Goal: Information Seeking & Learning: Learn about a topic

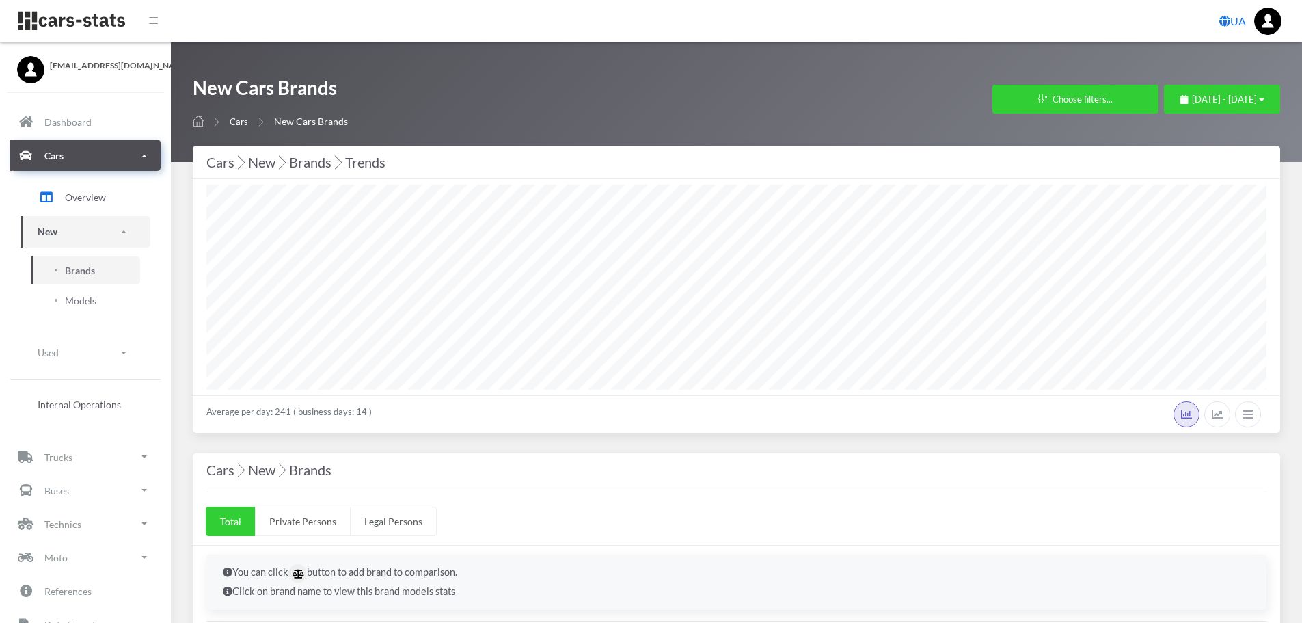
select select "25"
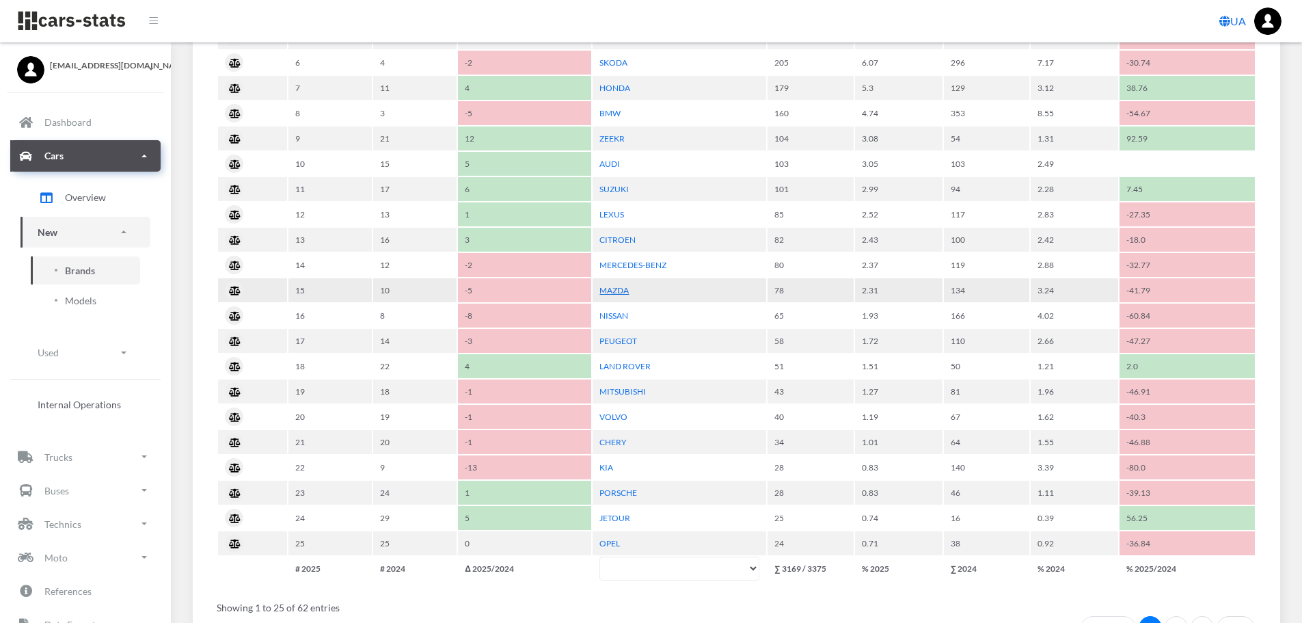
click at [619, 292] on link "MAZDA" at bounding box center [614, 290] width 29 height 10
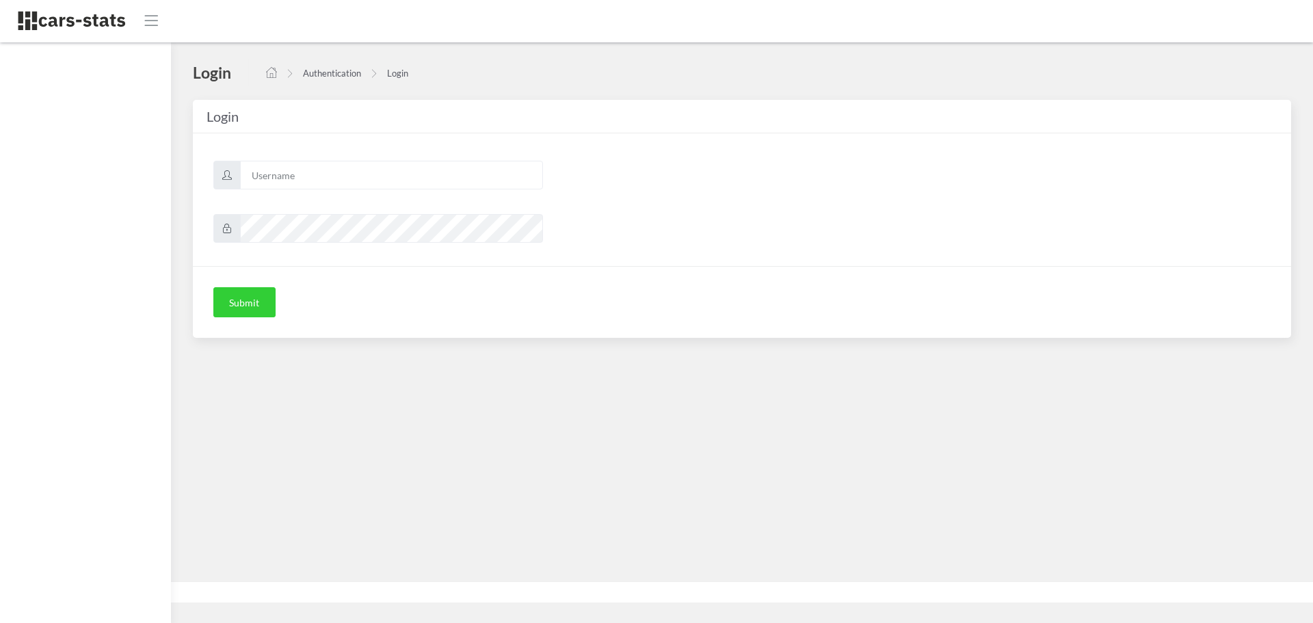
scroll to position [10, 10]
type input "mazda"
click at [246, 315] on button "Submit" at bounding box center [244, 302] width 62 height 30
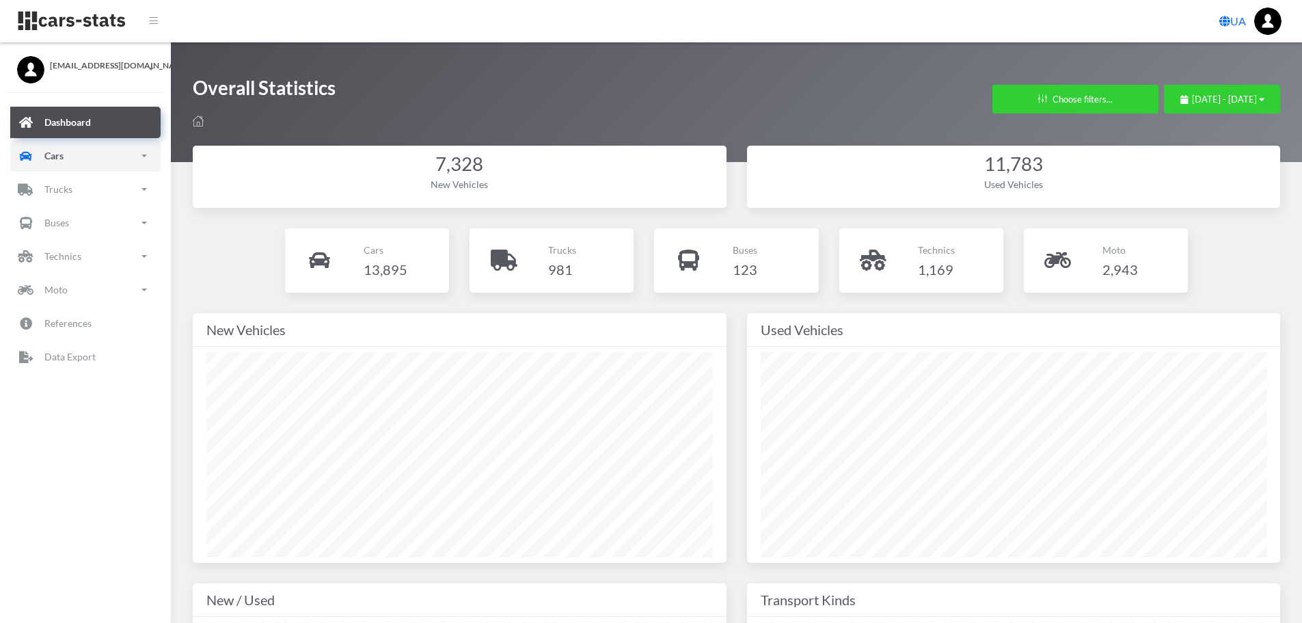
click at [45, 156] on p "Cars" at bounding box center [53, 155] width 19 height 17
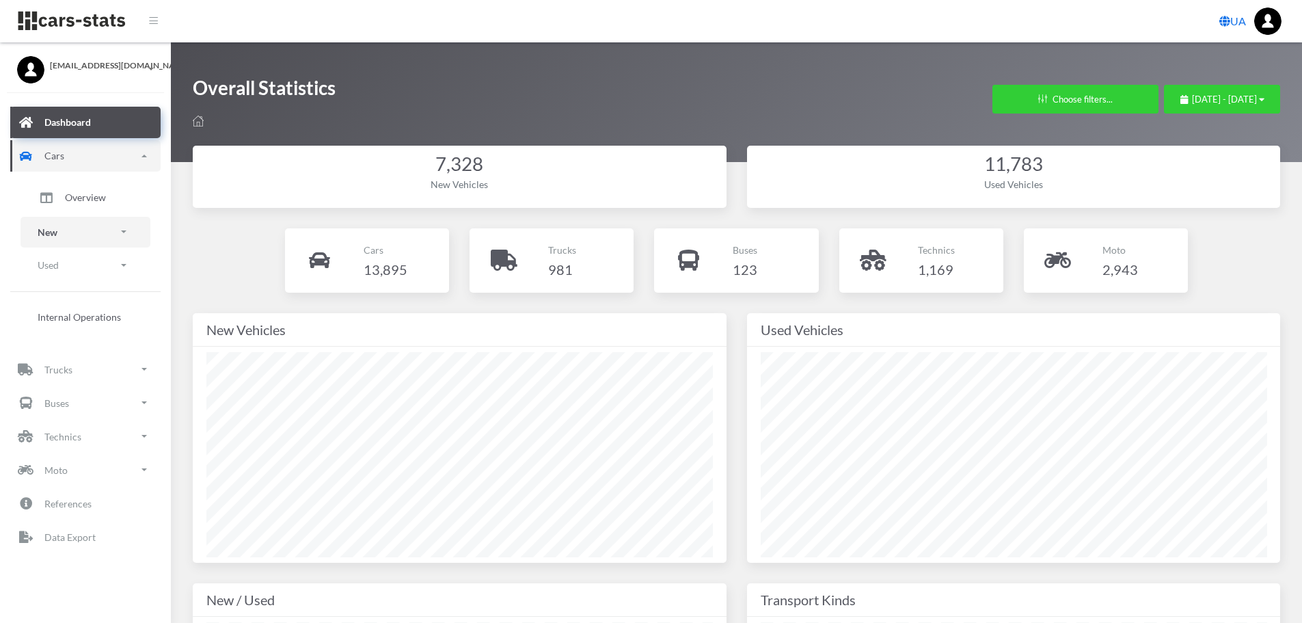
click at [62, 233] on link "New" at bounding box center [86, 232] width 130 height 31
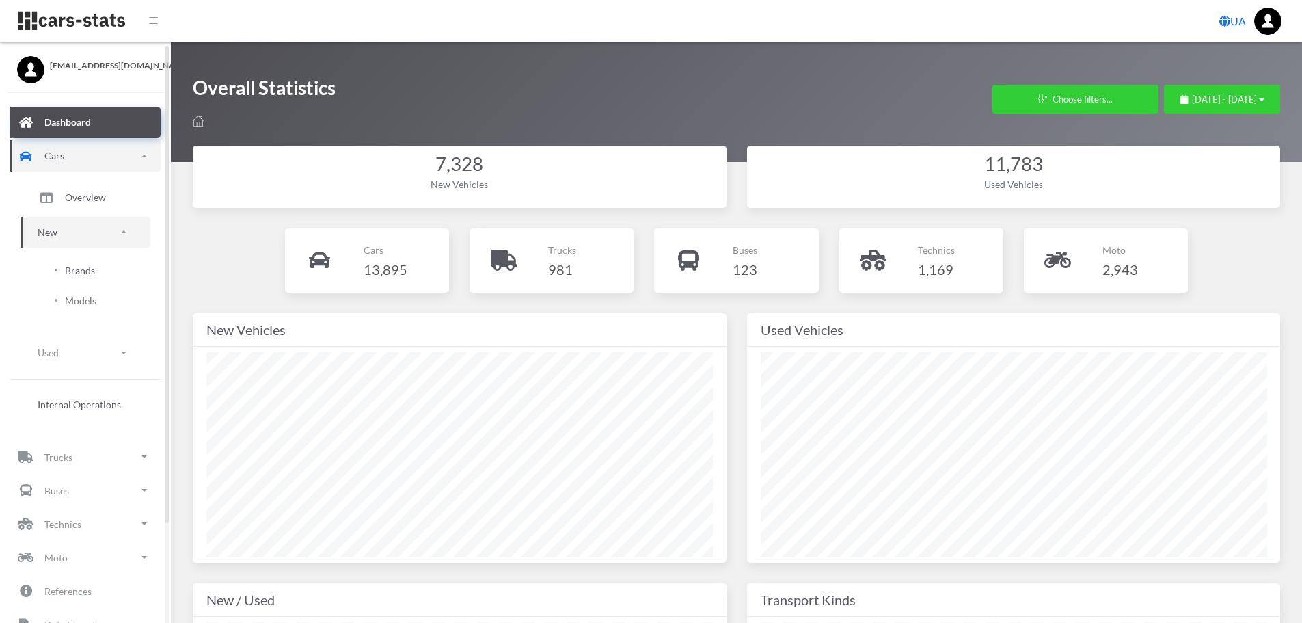
click at [96, 275] on link "Brands" at bounding box center [85, 270] width 109 height 28
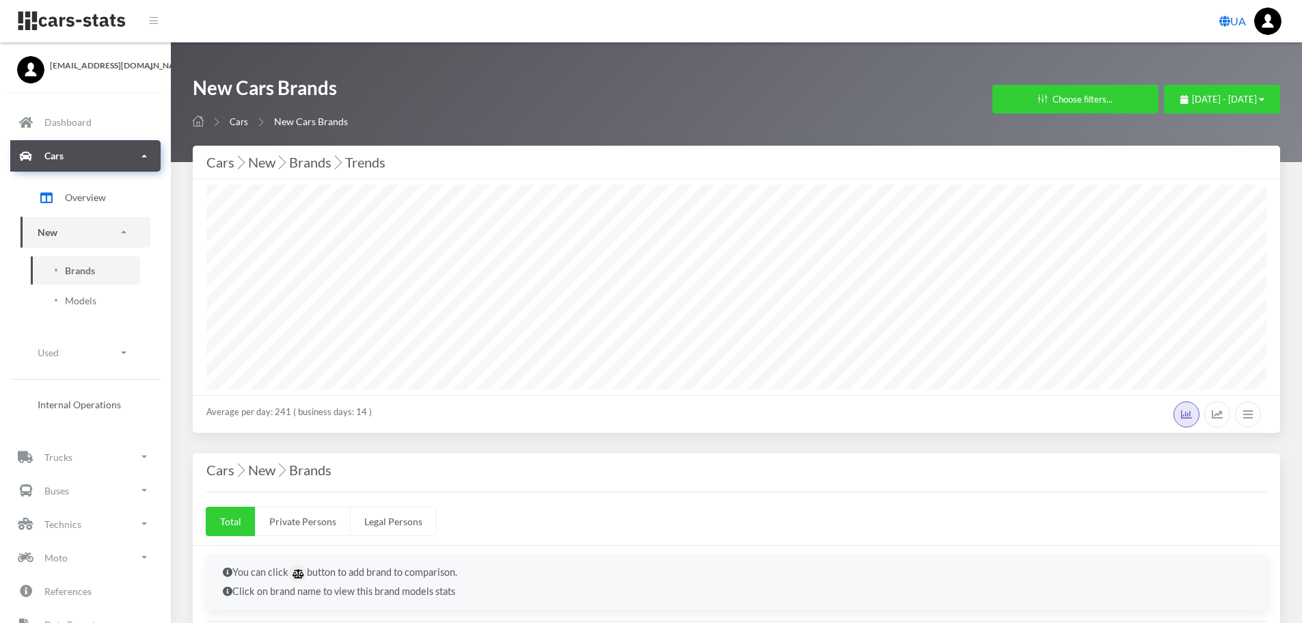
select select "25"
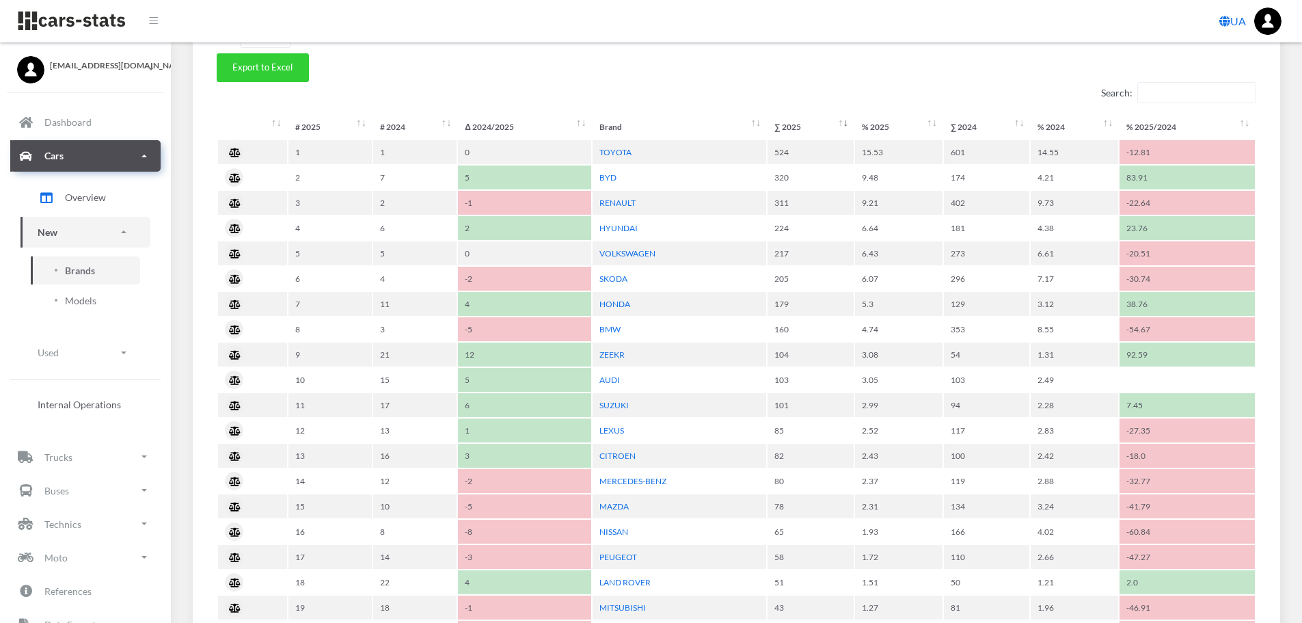
scroll to position [615, 0]
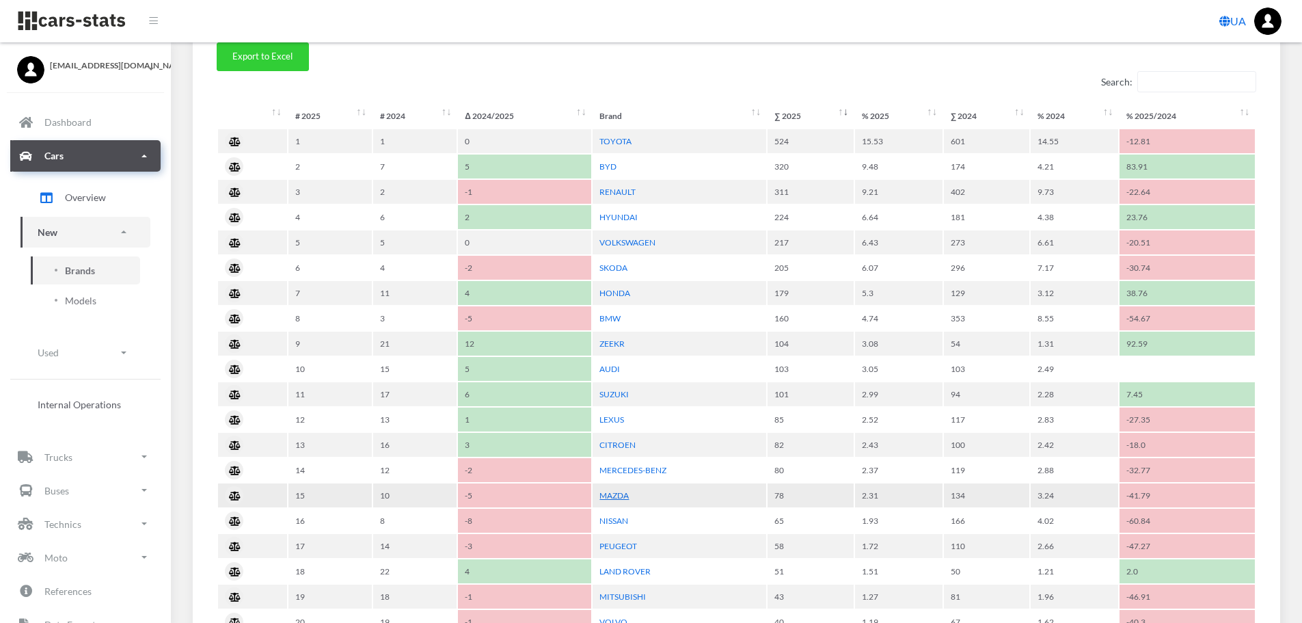
click at [617, 495] on link "MAZDA" at bounding box center [614, 495] width 29 height 10
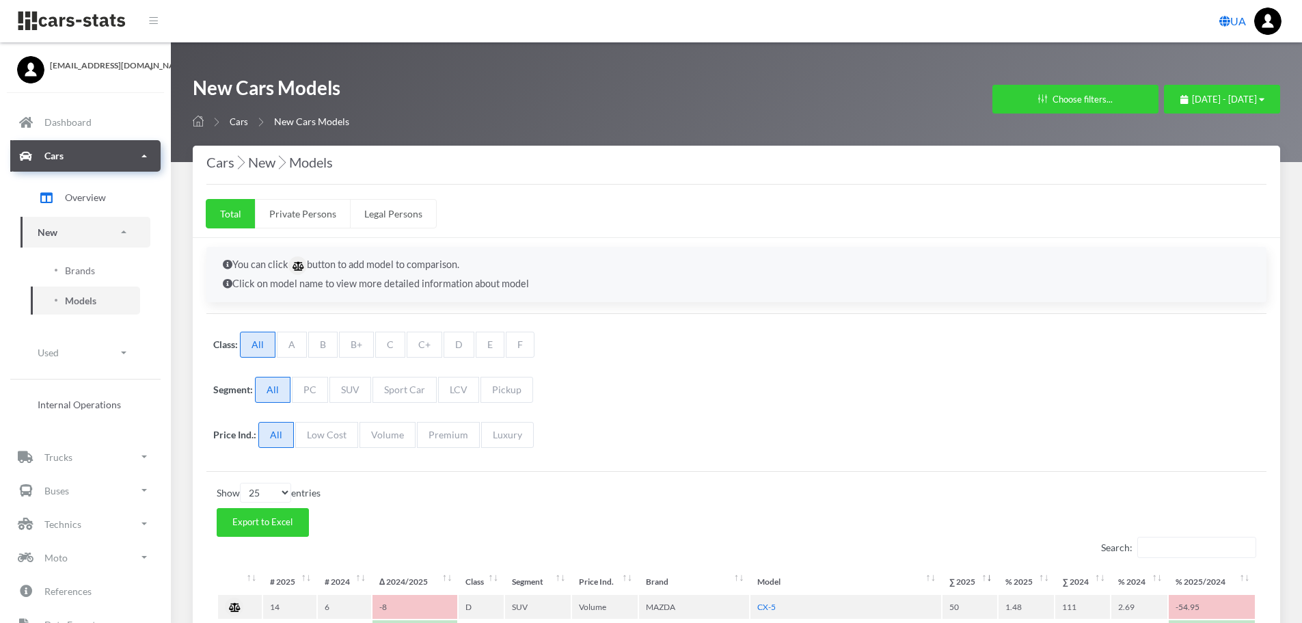
select select "25"
select select "MAZDA"
